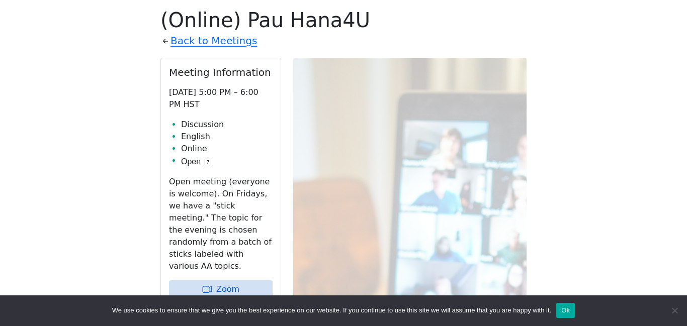
scroll to position [347, 0]
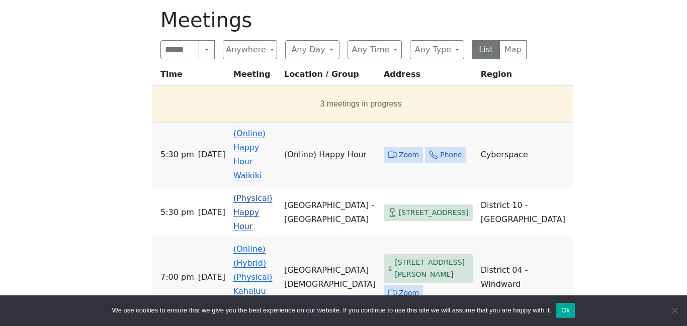
click at [246, 187] on td "(Physical) Happy Hour" at bounding box center [254, 212] width 51 height 51
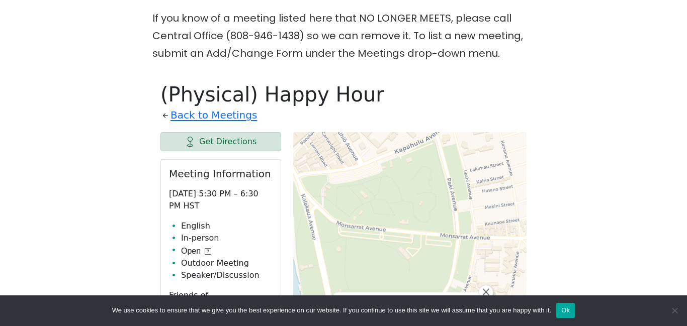
scroll to position [267, 0]
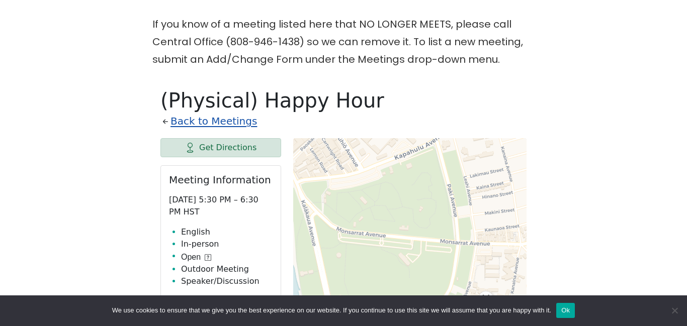
click at [207, 119] on link "Back to Meetings" at bounding box center [213, 122] width 86 height 18
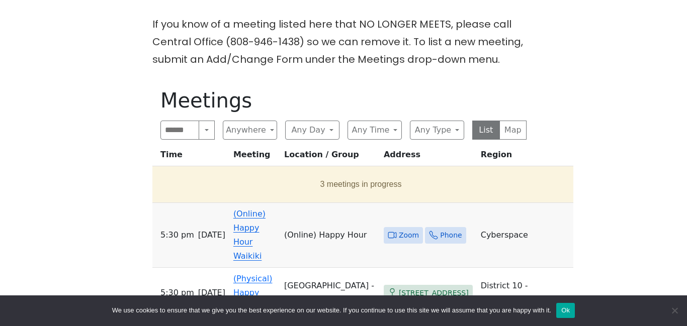
click at [254, 222] on td "(Online) Happy Hour Waikiki" at bounding box center [254, 235] width 51 height 65
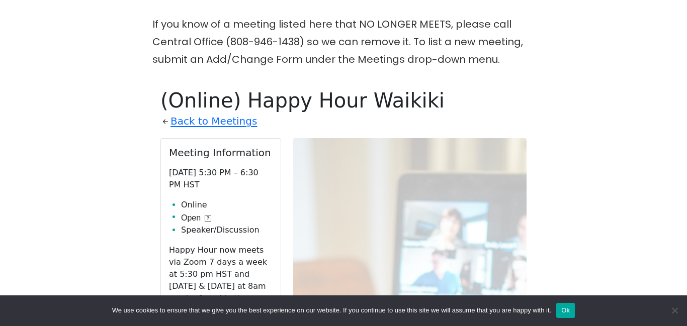
scroll to position [347, 0]
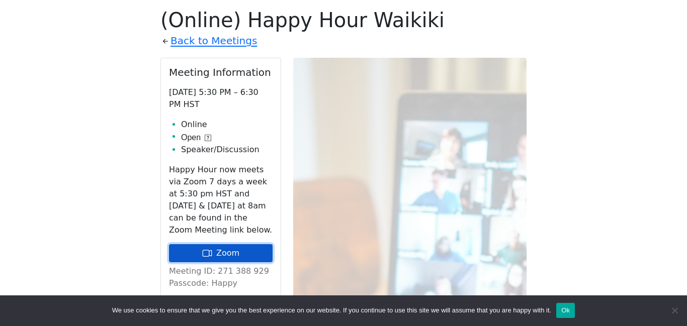
click at [227, 256] on link "Zoom" at bounding box center [221, 253] width 104 height 18
